Goal: Task Accomplishment & Management: Manage account settings

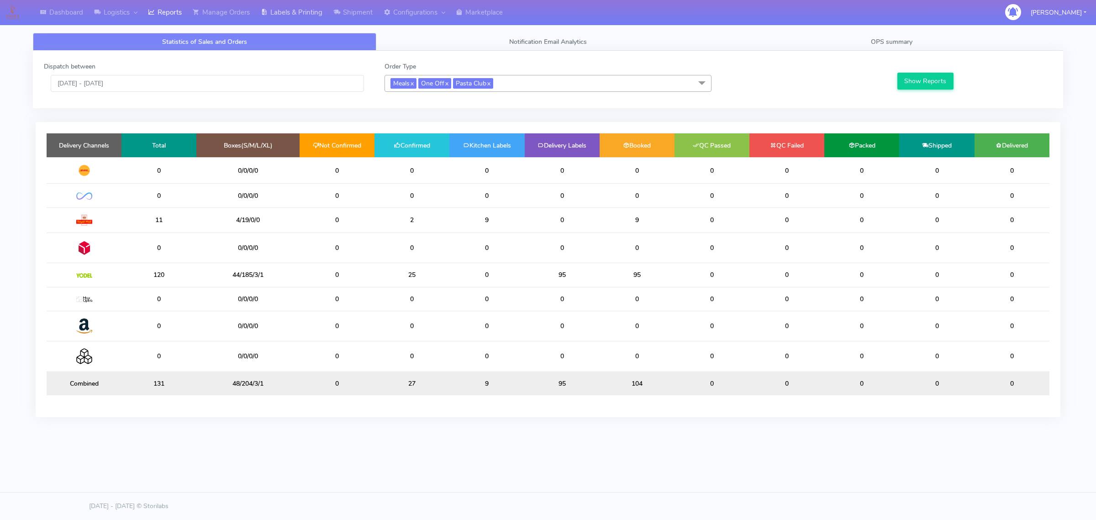
click at [259, 20] on link "Labels & Printing" at bounding box center [291, 12] width 73 height 25
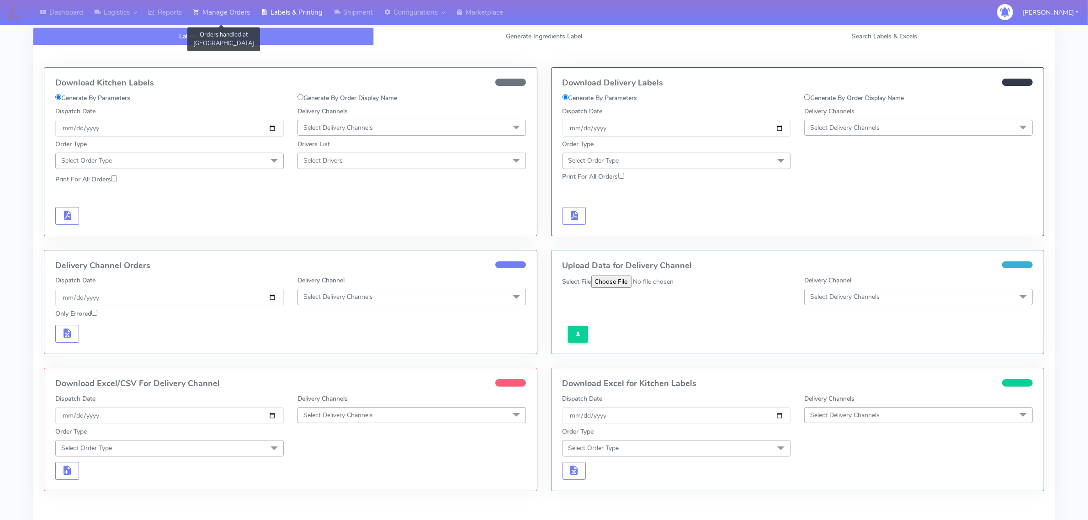
click at [227, 16] on link "Manage Orders" at bounding box center [221, 12] width 68 height 25
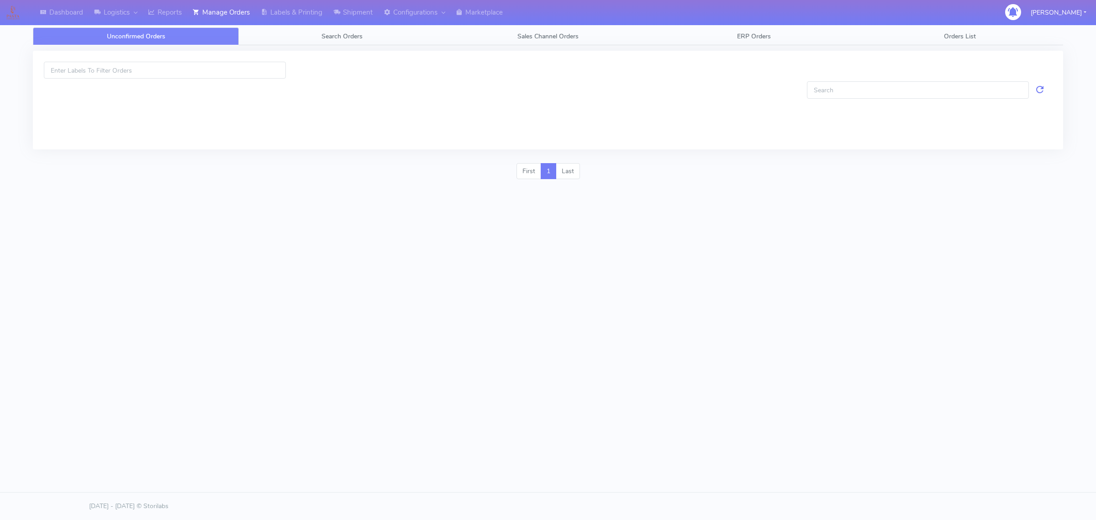
click at [234, 37] on link "Unconfirmed Orders" at bounding box center [136, 36] width 206 height 18
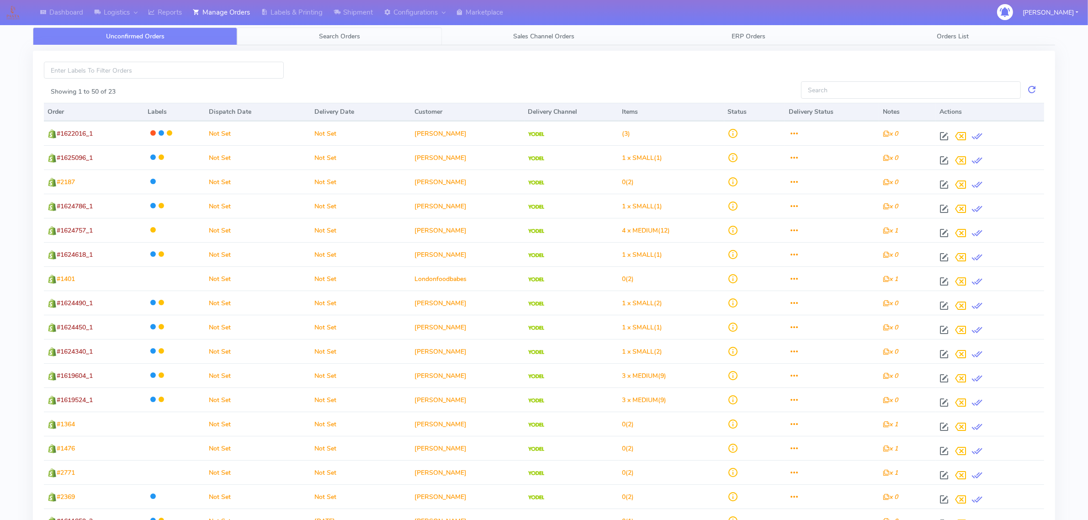
click at [282, 43] on link "Search Orders" at bounding box center [339, 36] width 204 height 18
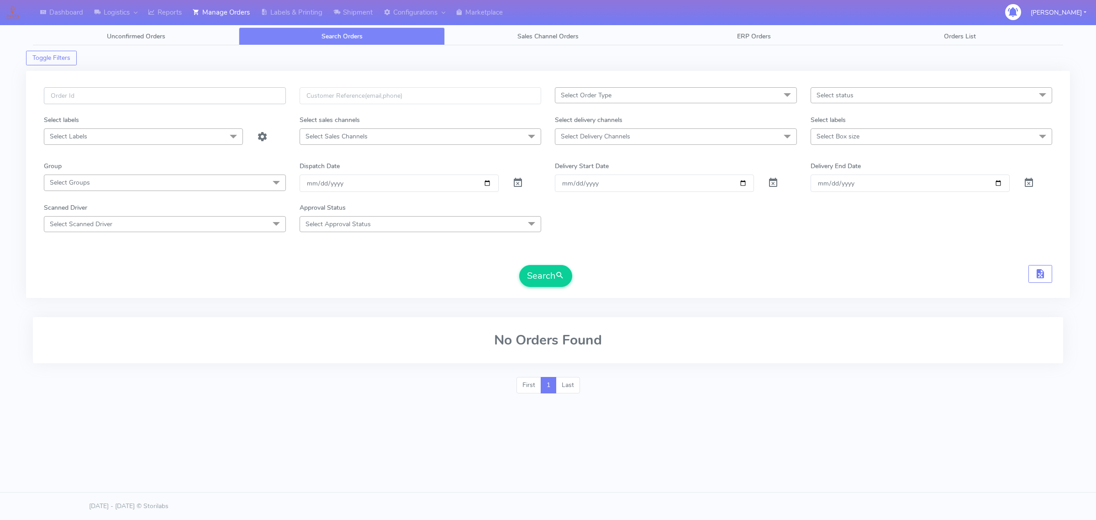
click at [227, 94] on input "text" at bounding box center [165, 95] width 242 height 17
paste input "1624319"
type input "1624319"
click at [518, 186] on span at bounding box center [517, 184] width 11 height 9
click at [529, 279] on button "Search" at bounding box center [545, 276] width 53 height 22
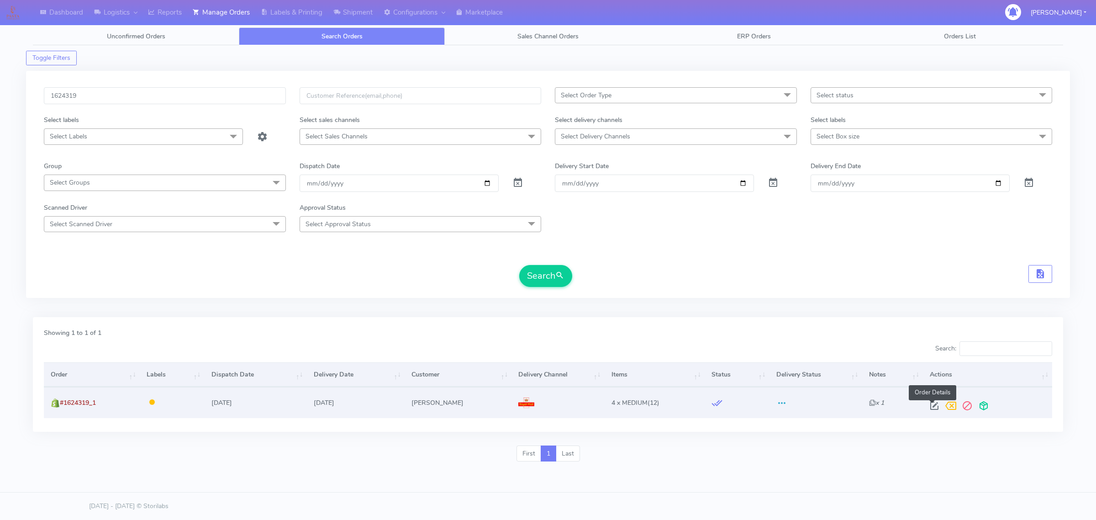
click at [934, 407] on span at bounding box center [934, 407] width 16 height 9
select select "3"
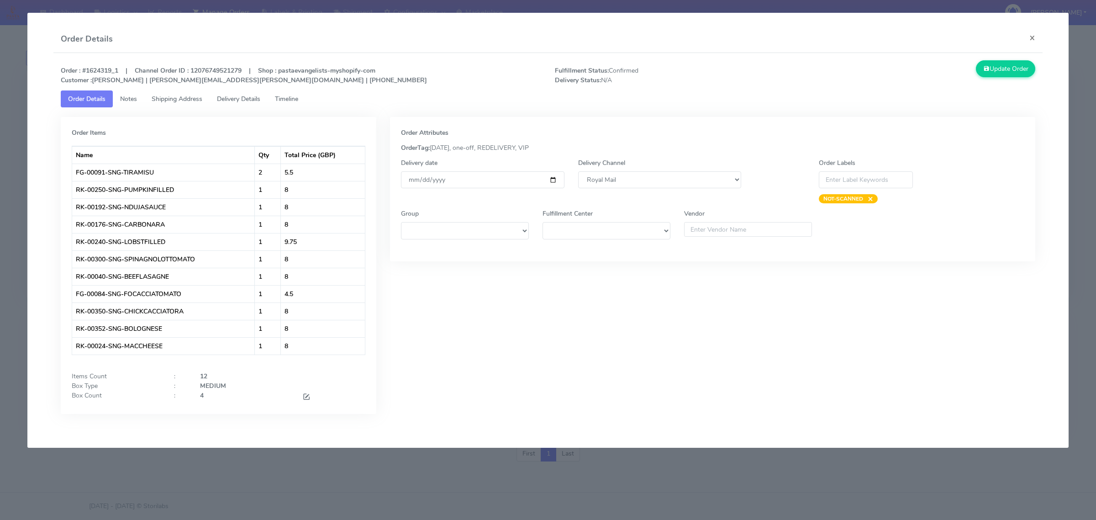
click at [151, 95] on link "Shipping Address" at bounding box center [176, 98] width 65 height 17
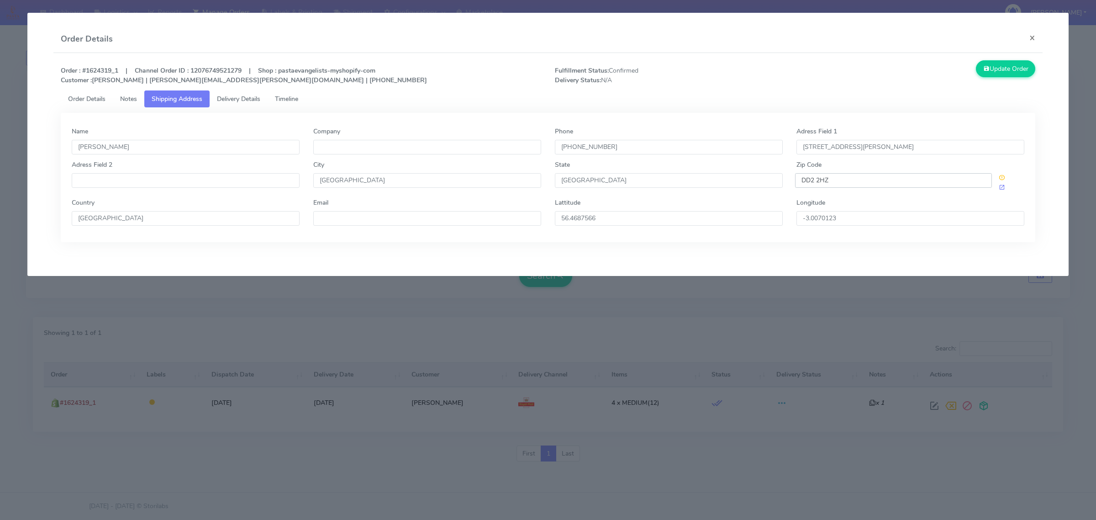
drag, startPoint x: 832, startPoint y: 180, endPoint x: 796, endPoint y: 178, distance: 35.7
click at [796, 178] on input "DD2 2HZ" at bounding box center [893, 180] width 197 height 15
